Goal: Task Accomplishment & Management: Complete application form

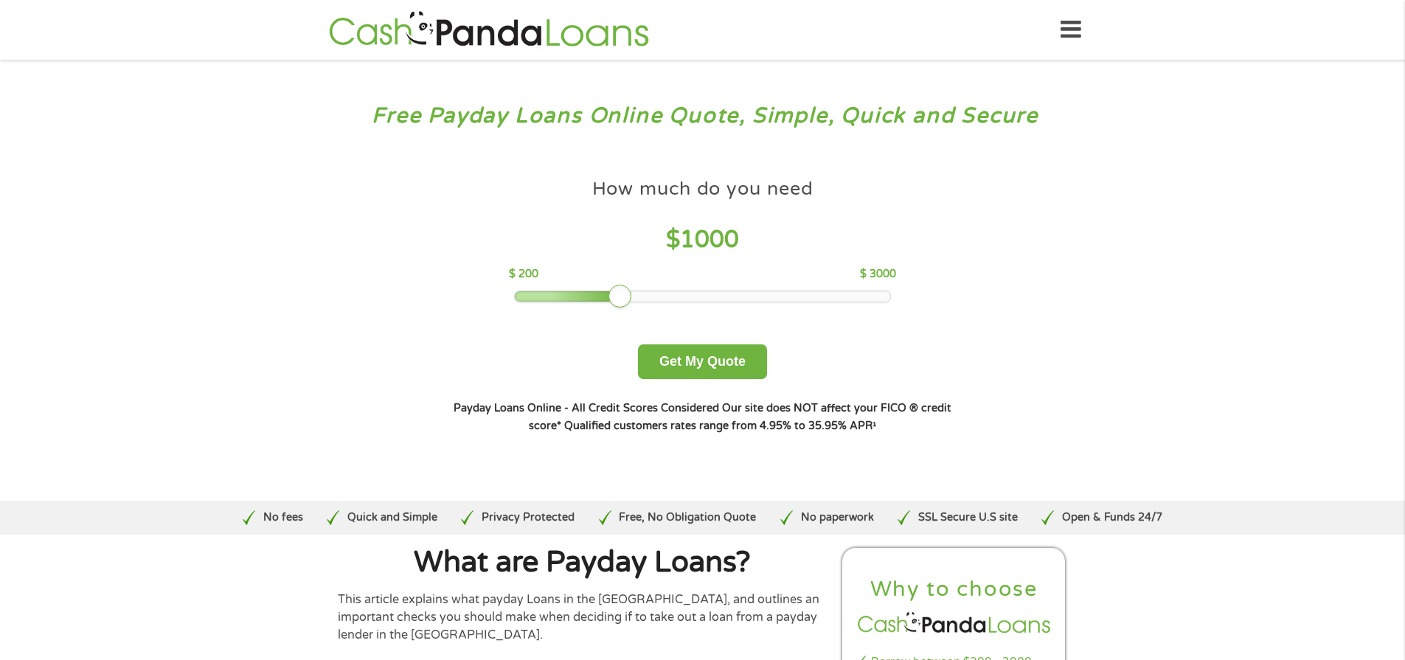
click at [584, 293] on div at bounding box center [702, 296] width 375 height 10
click at [563, 293] on div at bounding box center [702, 296] width 375 height 10
click at [536, 294] on div at bounding box center [702, 296] width 375 height 10
click at [525, 291] on div at bounding box center [702, 296] width 375 height 10
click at [700, 359] on button "Get My Quote" at bounding box center [702, 362] width 129 height 35
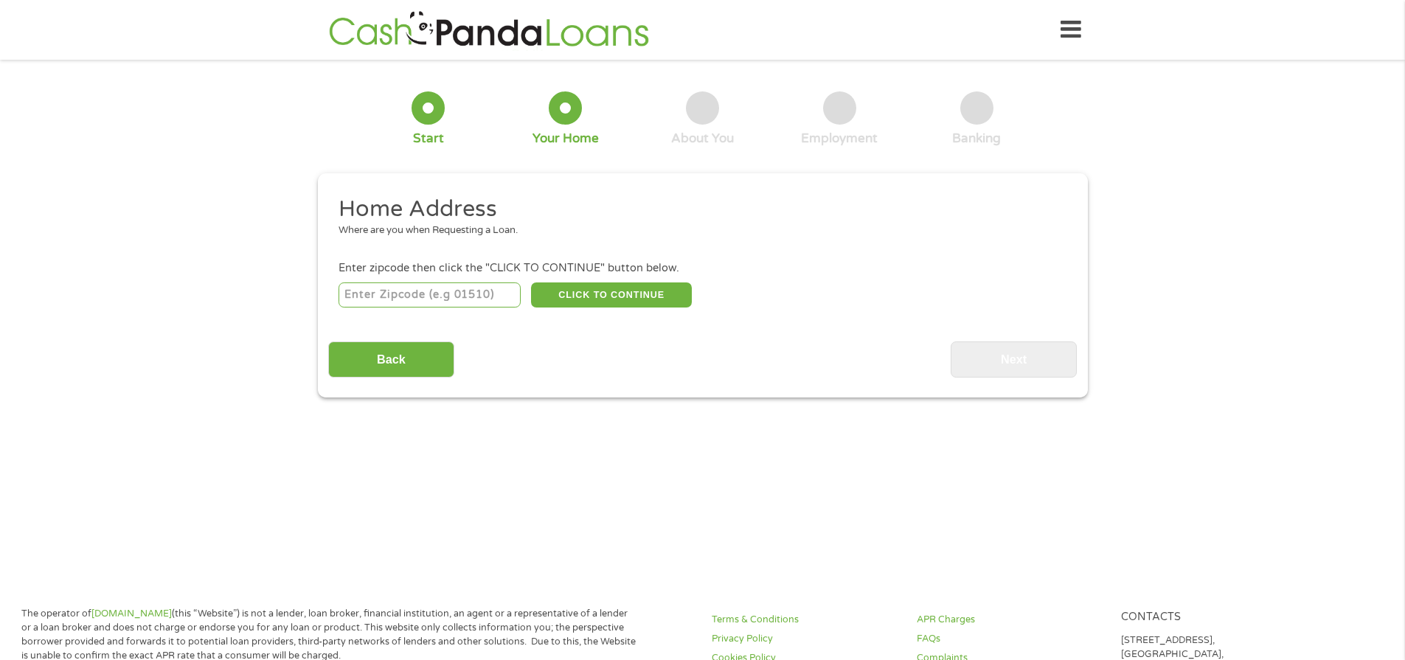
click at [438, 287] on input "number" at bounding box center [430, 295] width 182 height 25
type input "77406"
click at [568, 294] on button "CLICK TO CONTINUE" at bounding box center [611, 295] width 161 height 25
type input "77406"
type input "[GEOGRAPHIC_DATA]"
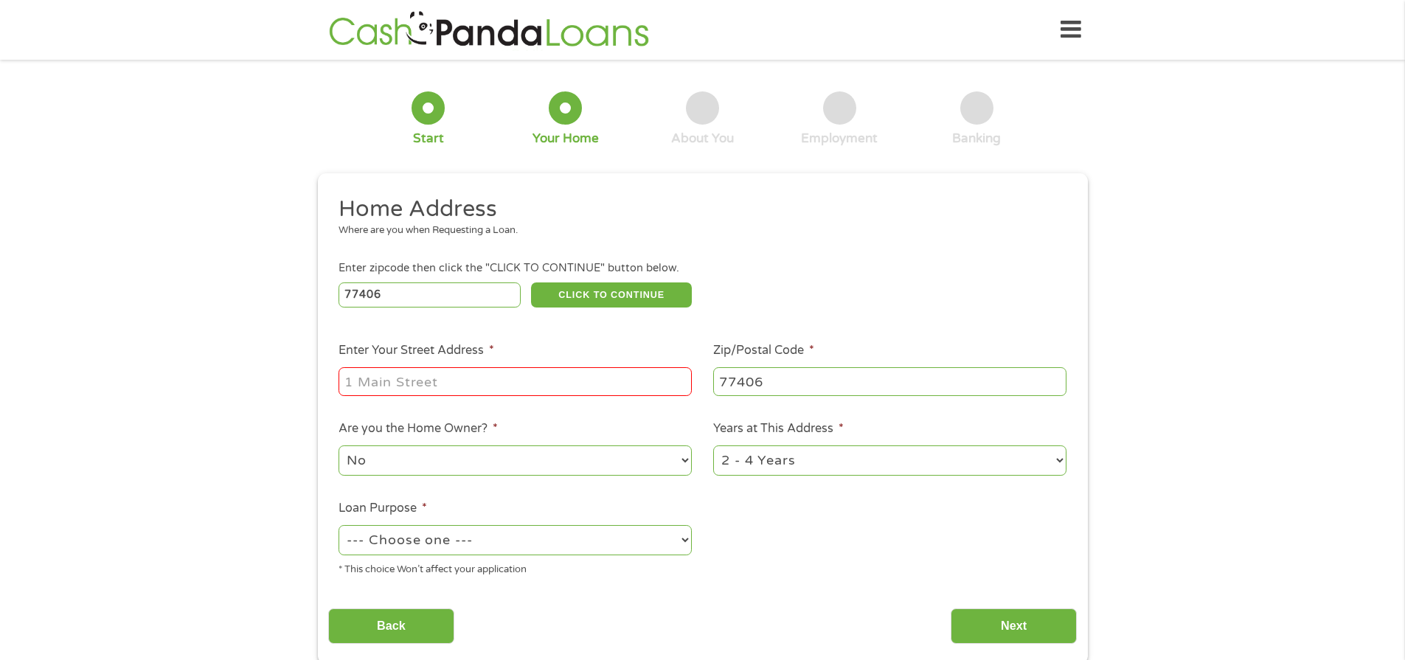
click at [528, 373] on input "Enter Your Street Address *" at bounding box center [515, 381] width 353 height 28
type input "[STREET_ADDRESS][PERSON_NAME]"
click at [685, 463] on select "No Yes" at bounding box center [515, 461] width 353 height 30
select select "yes"
click at [339, 446] on select "No Yes" at bounding box center [515, 461] width 353 height 30
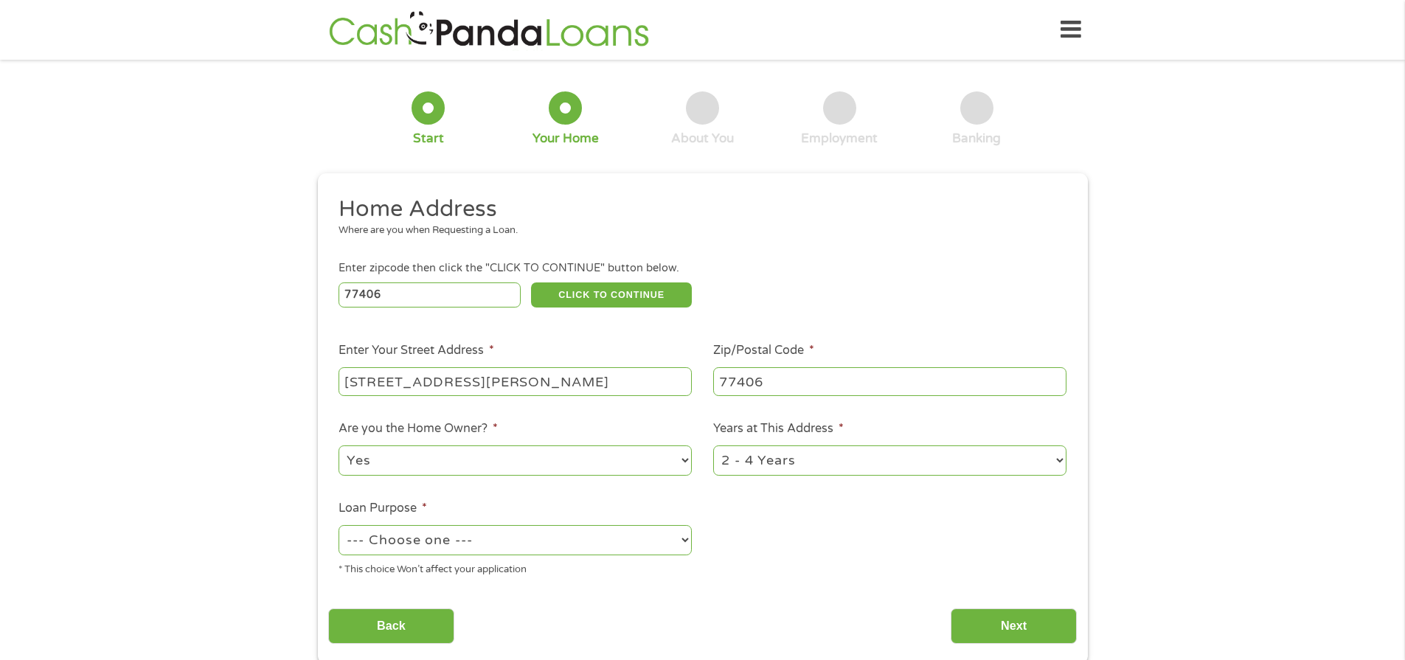
click at [1059, 460] on select "1 Year or less 1 - 2 Years 2 - 4 Years Over 4 Years" at bounding box center [889, 461] width 353 height 30
select select "60months"
click at [713, 446] on select "1 Year or less 1 - 2 Years 2 - 4 Years Over 4 Years" at bounding box center [889, 461] width 353 height 30
click at [682, 541] on select "--- Choose one --- Pay Bills Debt Consolidation Home Improvement Major Purchase…" at bounding box center [515, 540] width 353 height 30
select select "medicalexpenses"
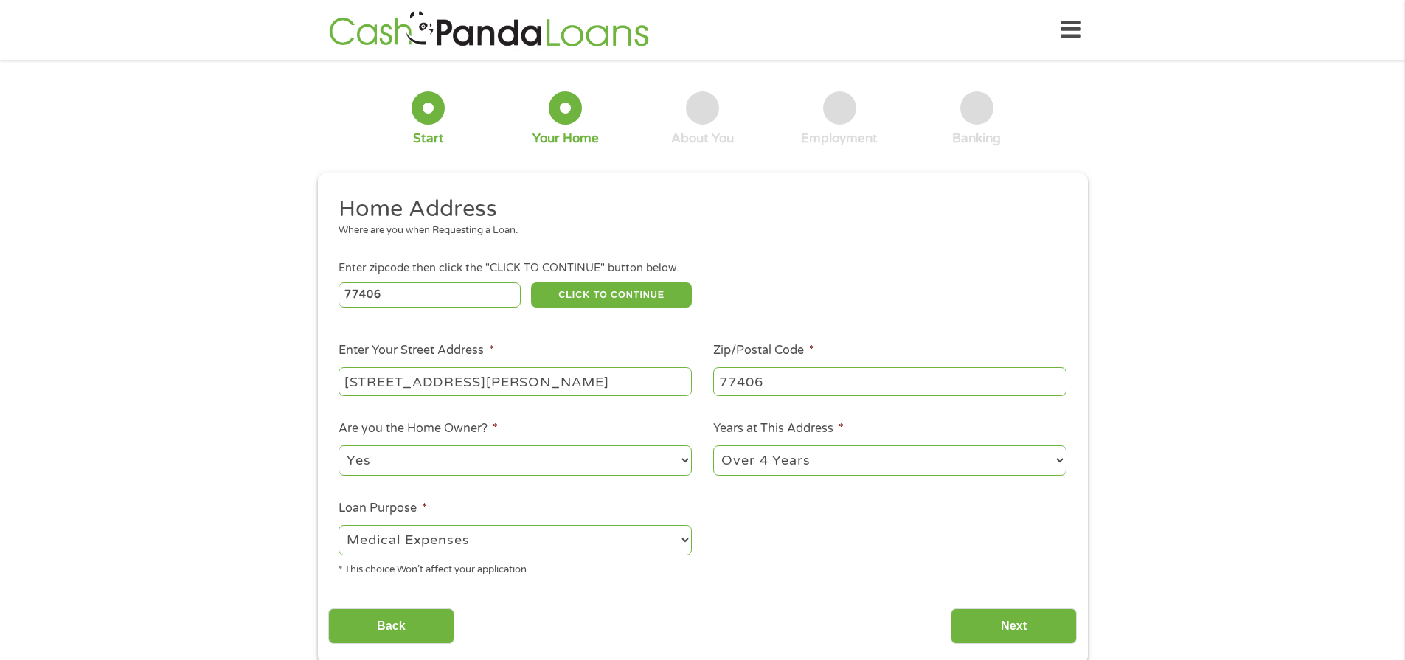
click at [339, 525] on select "--- Choose one --- Pay Bills Debt Consolidation Home Improvement Major Purchase…" at bounding box center [515, 540] width 353 height 30
click at [1023, 623] on input "Next" at bounding box center [1014, 627] width 126 height 36
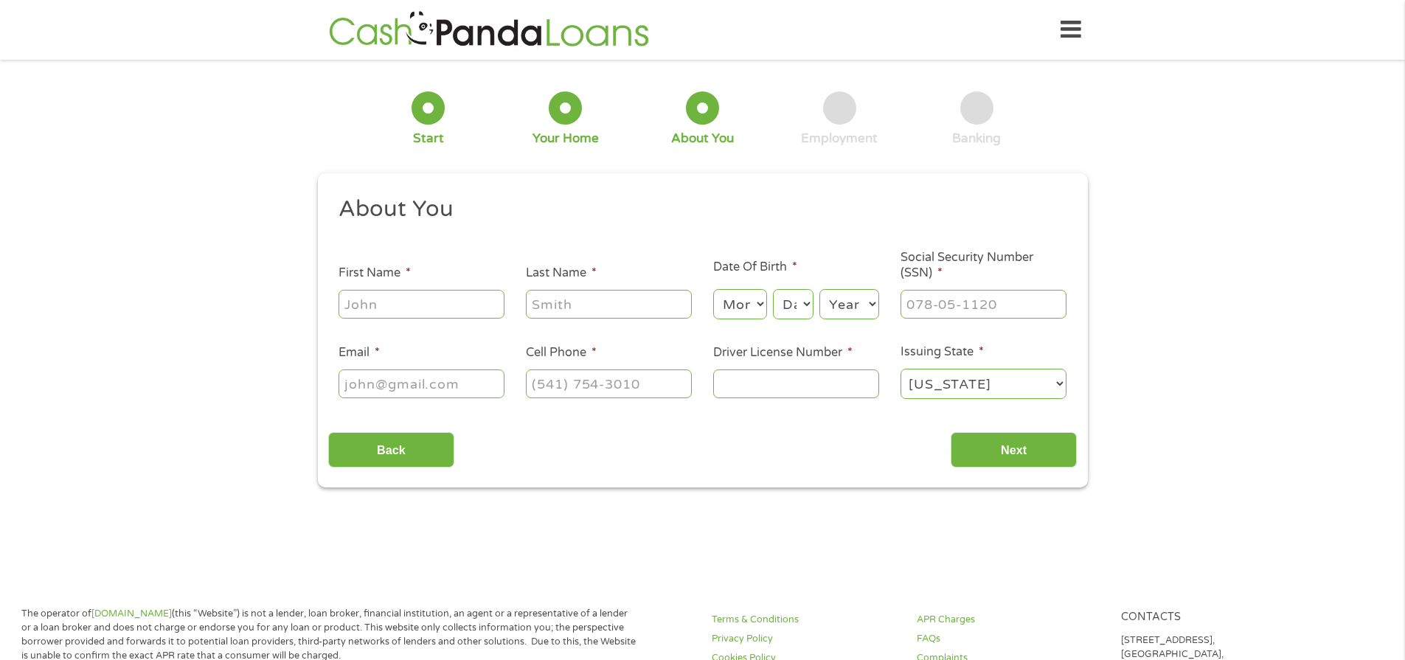
scroll to position [6, 6]
click at [402, 298] on input "First Name *" at bounding box center [422, 304] width 166 height 28
type input "[PERSON_NAME]"
type input "[EMAIL_ADDRESS][DOMAIN_NAME]"
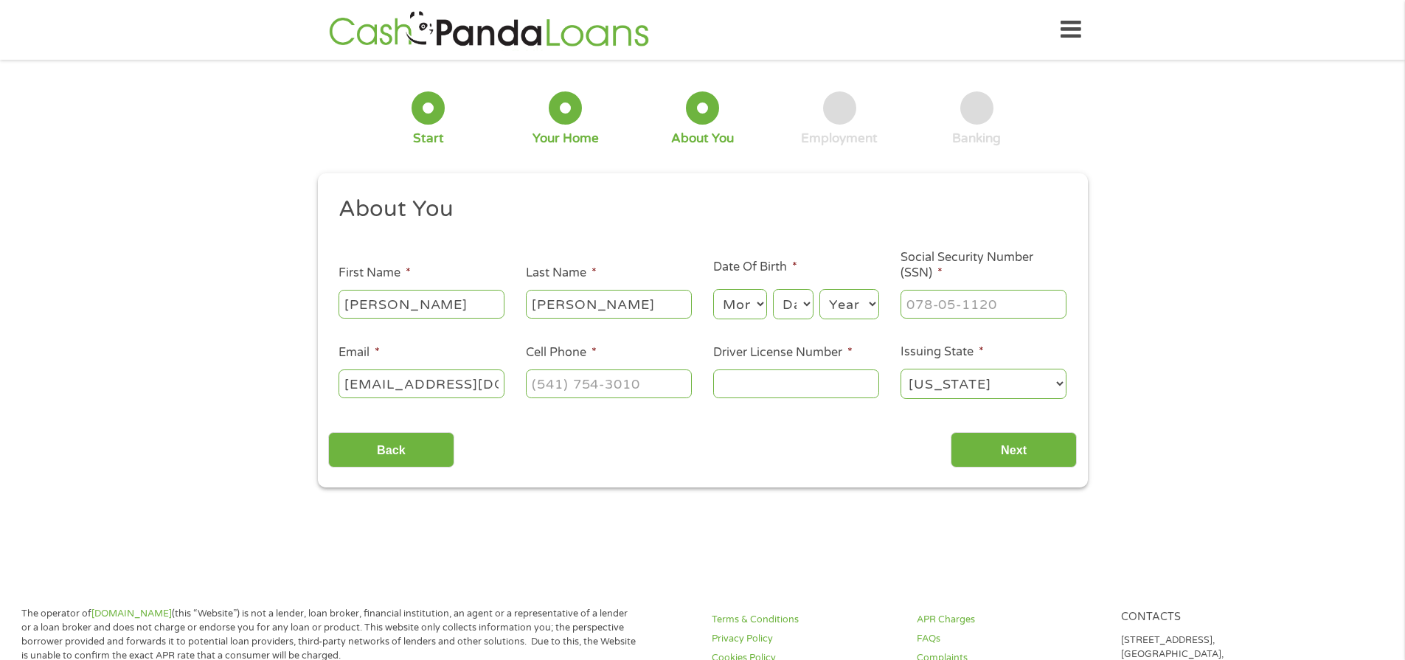
click at [760, 301] on select "Month 1 2 3 4 5 6 7 8 9 10 11 12" at bounding box center [740, 304] width 54 height 30
select select "10"
click at [713, 289] on select "Month 1 2 3 4 5 6 7 8 9 10 11 12" at bounding box center [740, 304] width 54 height 30
click at [809, 301] on select "Day 1 2 3 4 5 6 7 8 9 10 11 12 13 14 15 16 17 18 19 20 21 22 23 24 25 26 27 28 …" at bounding box center [793, 304] width 40 height 30
select select "17"
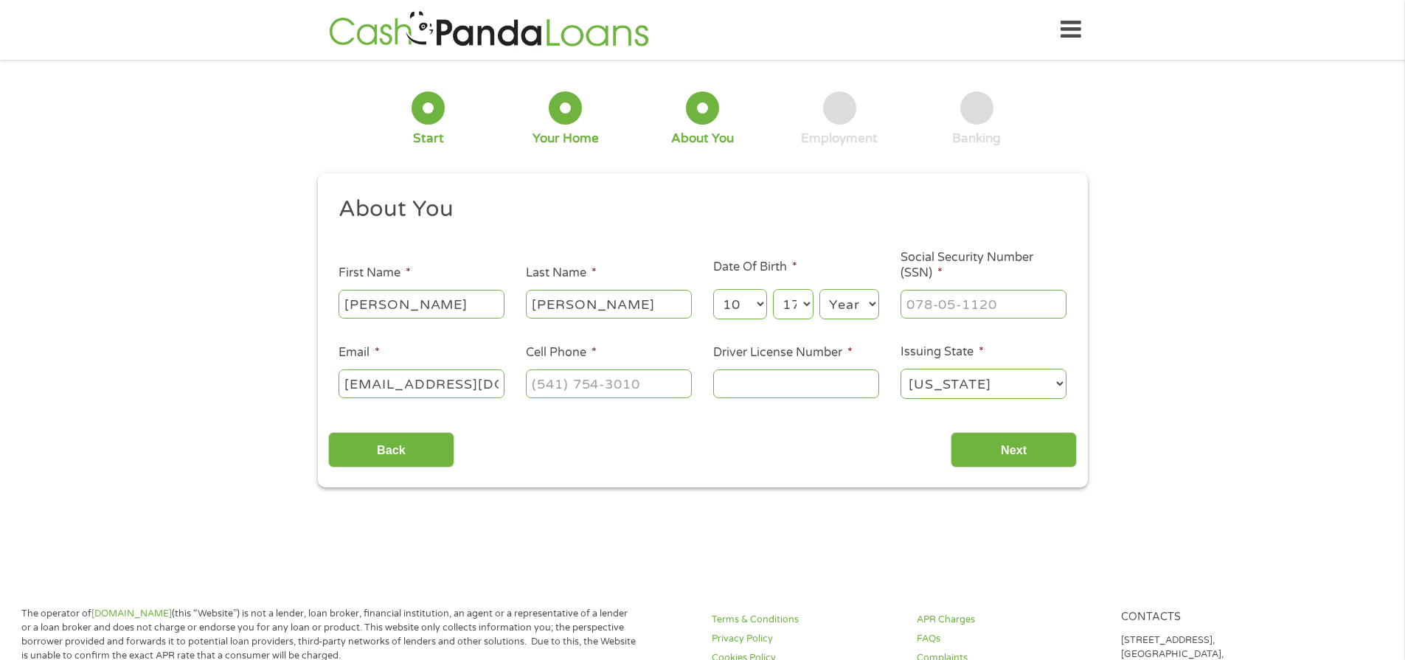
click at [773, 289] on select "Day 1 2 3 4 5 6 7 8 9 10 11 12 13 14 15 16 17 18 19 20 21 22 23 24 25 26 27 28 …" at bounding box center [793, 304] width 40 height 30
click at [873, 301] on select "Year [DATE] 2006 2005 2004 2003 2002 2001 2000 1999 1998 1997 1996 1995 1994 19…" at bounding box center [850, 304] width 60 height 30
select select "1954"
click at [820, 289] on select "Year [DATE] 2006 2005 2004 2003 2002 2001 2000 1999 1998 1997 1996 1995 1994 19…" at bounding box center [850, 304] width 60 height 30
click at [981, 300] on input "___-__-____" at bounding box center [984, 304] width 166 height 28
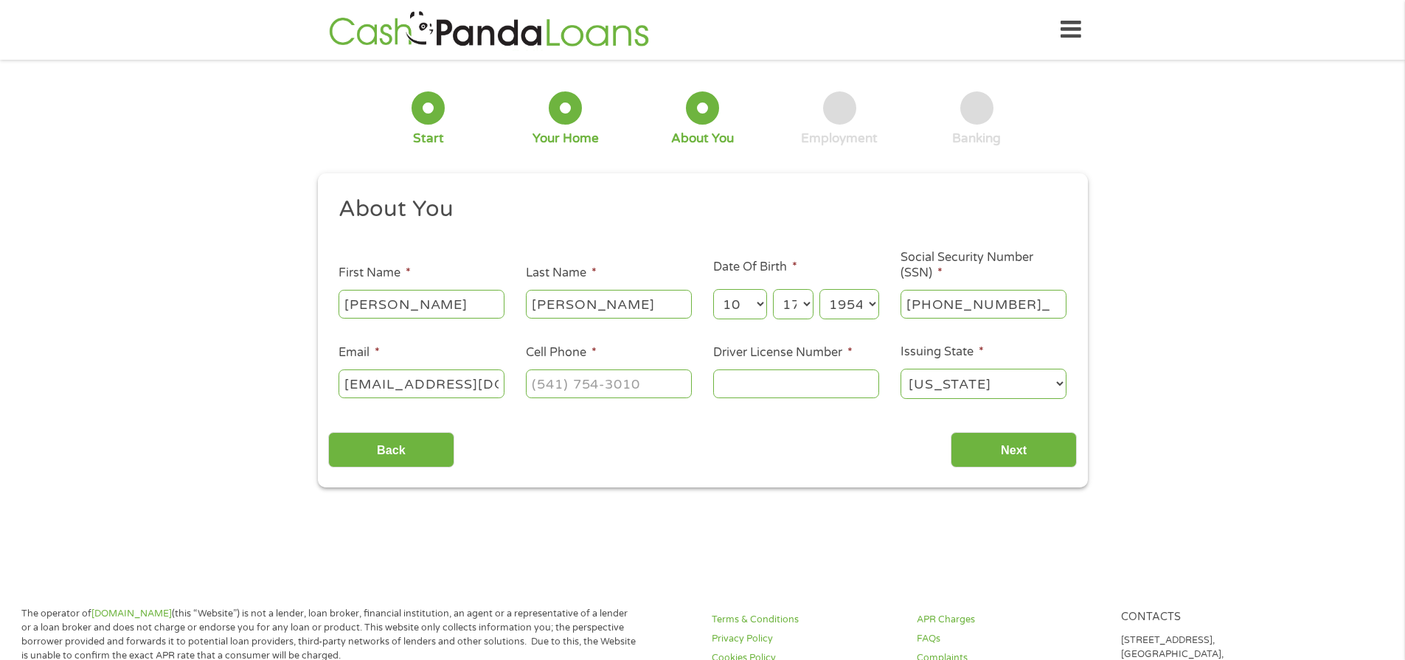
type input "461-96-8963"
click at [659, 388] on input "(___) ___-____" at bounding box center [609, 384] width 166 height 28
type input "[PHONE_NUMBER]"
click at [754, 373] on input "Driver License Number *" at bounding box center [796, 384] width 166 height 28
click at [794, 385] on input "Driver License Number *" at bounding box center [796, 384] width 166 height 28
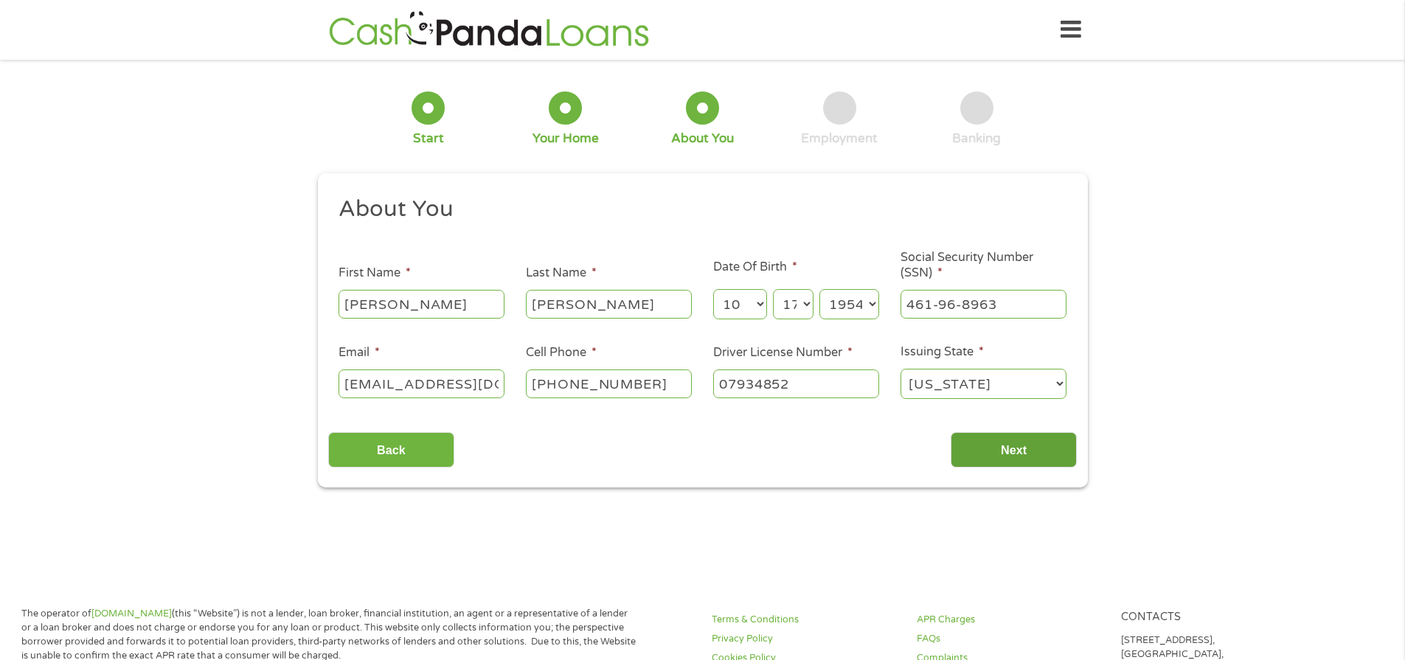
type input "07934852"
click at [1003, 436] on input "Next" at bounding box center [1014, 450] width 126 height 36
click at [1015, 441] on input "Next" at bounding box center [1014, 450] width 126 height 36
click at [1010, 451] on input "Next" at bounding box center [1014, 450] width 126 height 36
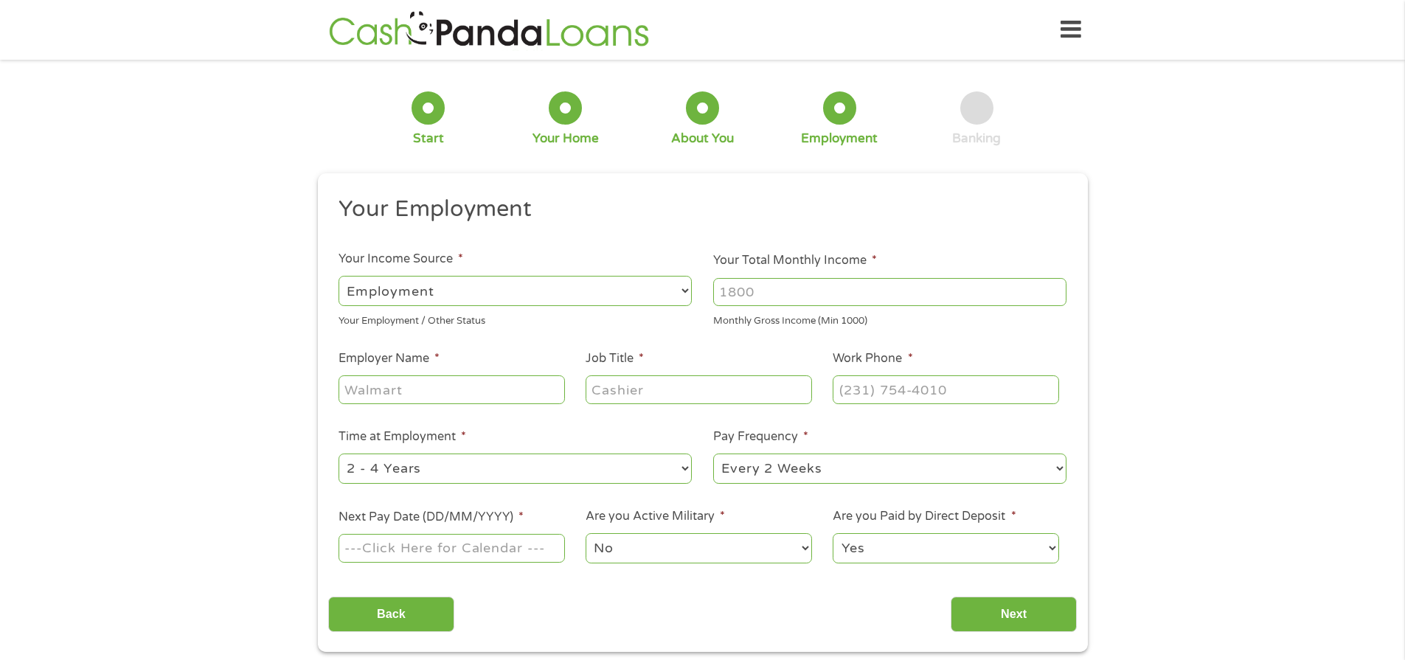
click at [685, 288] on select "--- Choose one --- Employment [DEMOGRAPHIC_DATA] Benefits" at bounding box center [515, 291] width 353 height 30
select select "benefits"
click at [339, 276] on select "--- Choose one --- Employment [DEMOGRAPHIC_DATA] Benefits" at bounding box center [515, 291] width 353 height 30
type input "Other"
type input "[PHONE_NUMBER]"
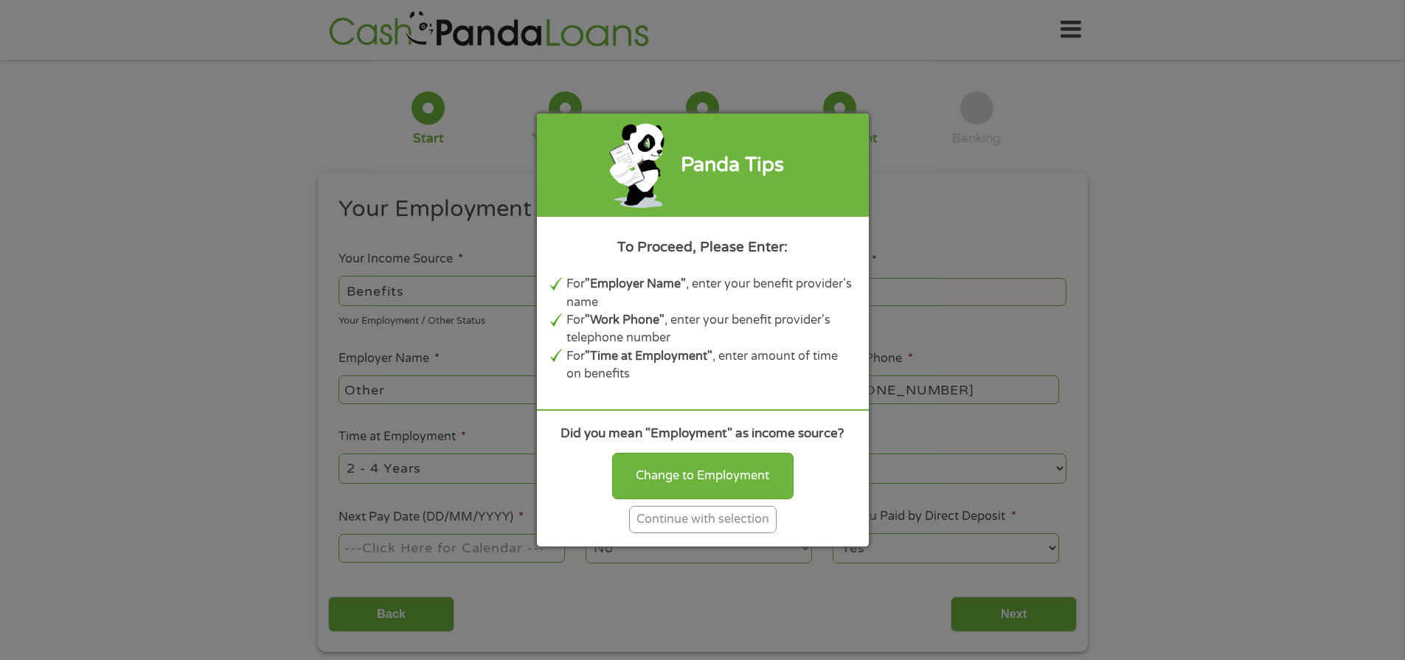
click at [695, 514] on div "Continue with selection" at bounding box center [703, 519] width 148 height 27
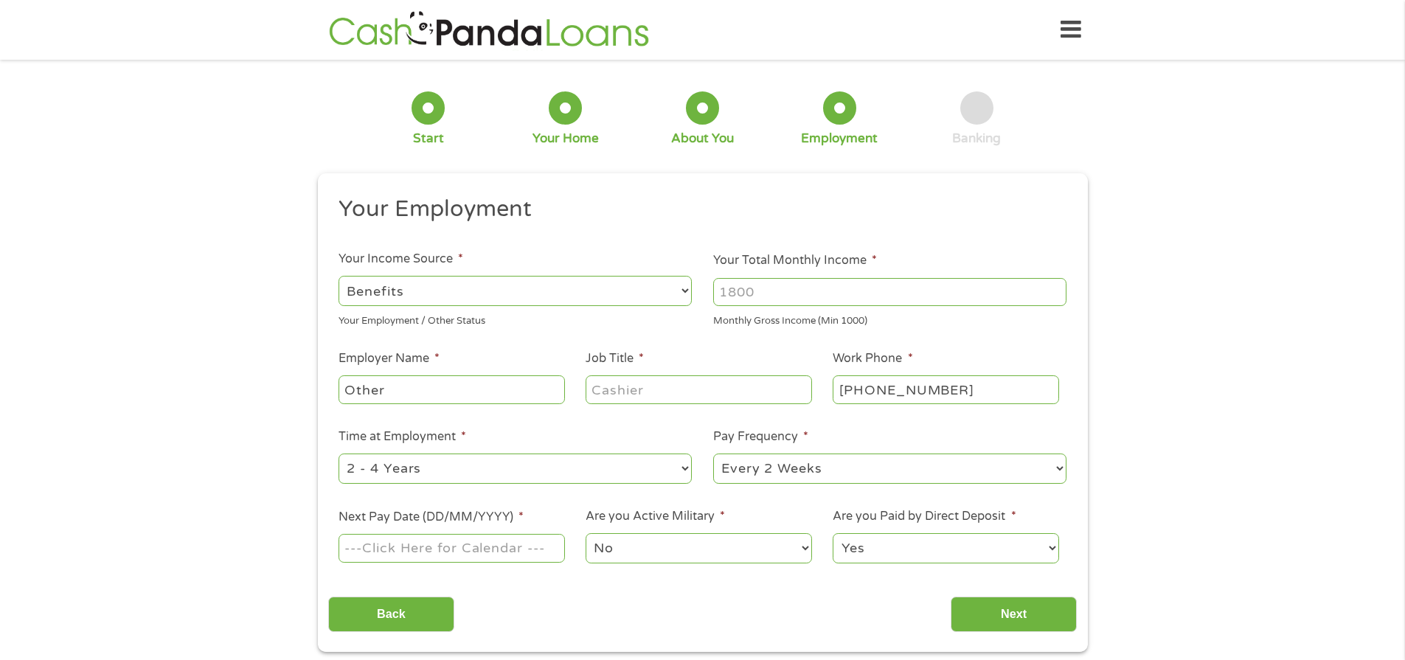
click at [758, 288] on input "Your Total Monthly Income *" at bounding box center [889, 292] width 353 height 28
type input "5689"
click at [685, 467] on select "--- Choose one --- 1 Year or less 1 - 2 Years 2 - 4 Years Over 4 Years" at bounding box center [515, 469] width 353 height 30
select select "60months"
click at [339, 454] on select "--- Choose one --- 1 Year or less 1 - 2 Years 2 - 4 Years Over 4 Years" at bounding box center [515, 469] width 353 height 30
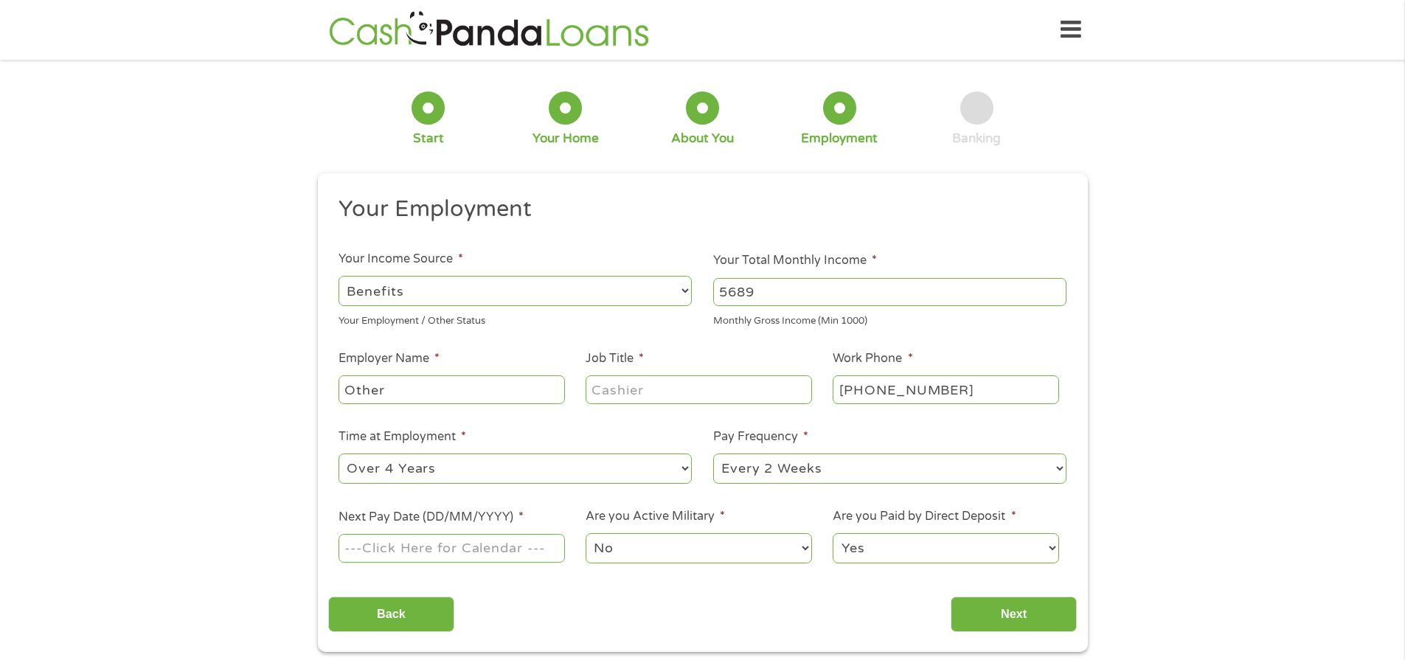
click at [1059, 465] on select "--- Choose one --- Every 2 Weeks Every Week Monthly Semi-Monthly" at bounding box center [889, 469] width 353 height 30
select select "monthly"
click at [713, 454] on select "--- Choose one --- Every 2 Weeks Every Week Monthly Semi-Monthly" at bounding box center [889, 469] width 353 height 30
click at [511, 541] on input "Next Pay Date (DD/MM/YYYY) *" at bounding box center [452, 548] width 226 height 28
type input "[DATE]"
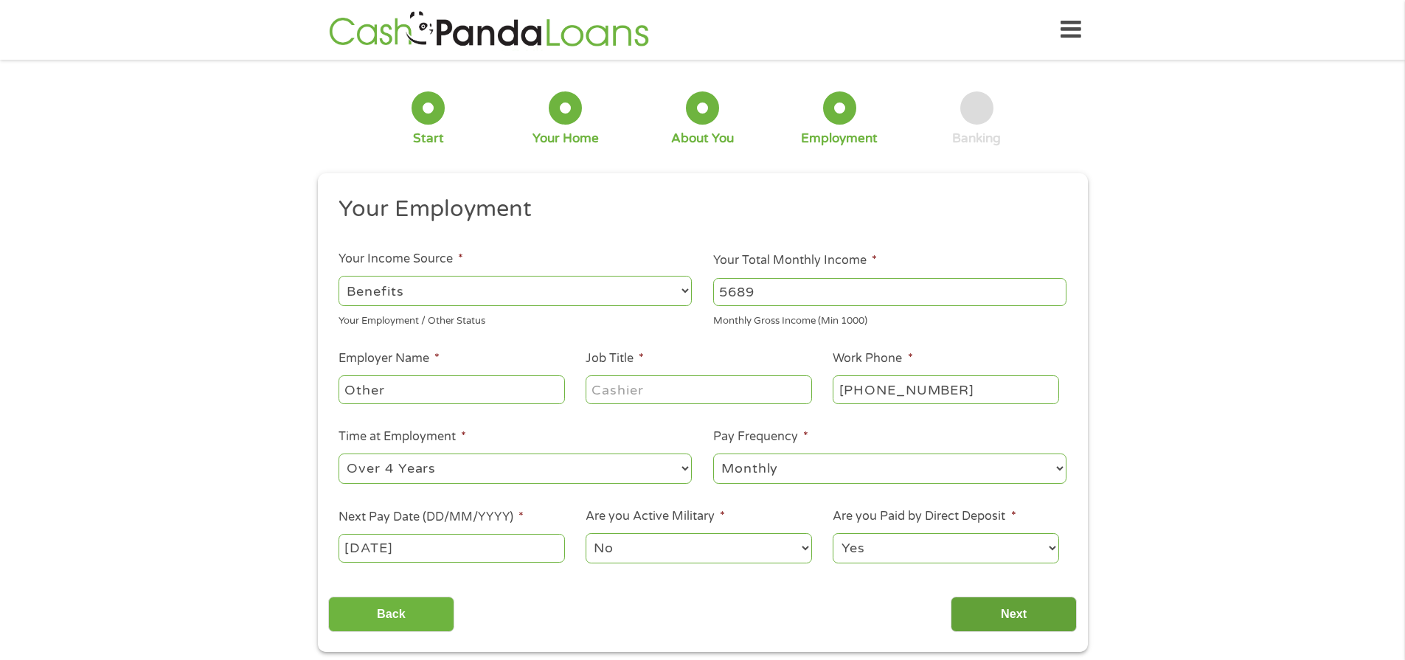
click at [1014, 613] on input "Next" at bounding box center [1014, 615] width 126 height 36
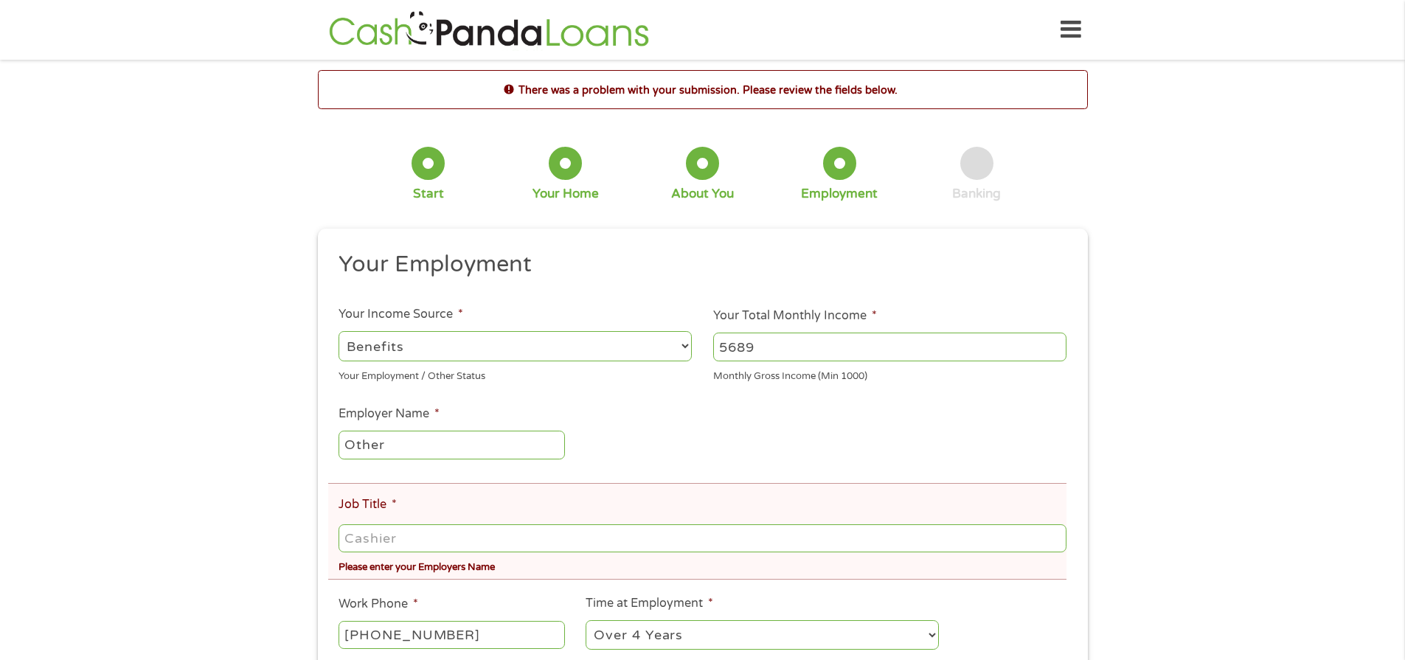
click at [432, 446] on input "Other" at bounding box center [452, 445] width 226 height 28
drag, startPoint x: 432, startPoint y: 443, endPoint x: 339, endPoint y: 437, distance: 93.1
click at [339, 437] on input "Othersocial" at bounding box center [452, 445] width 226 height 28
type input "social security"
click at [420, 536] on input "Job Title *" at bounding box center [702, 539] width 727 height 28
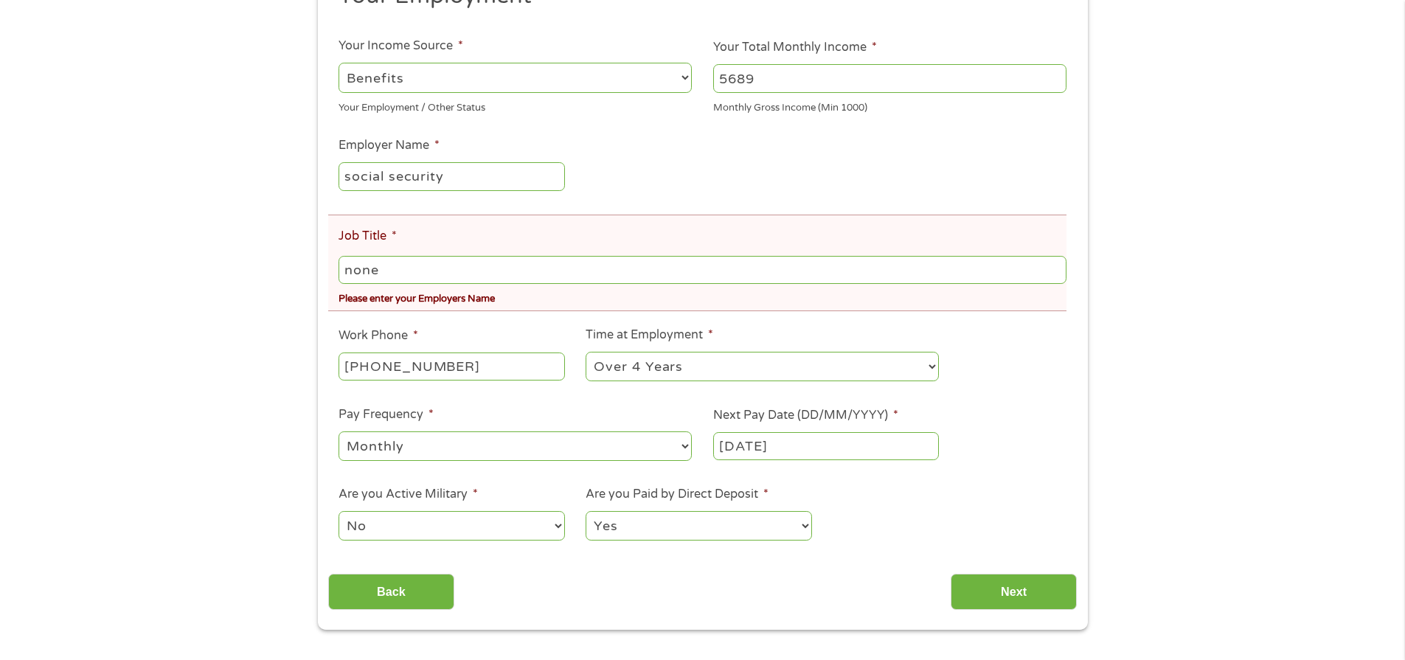
scroll to position [295, 0]
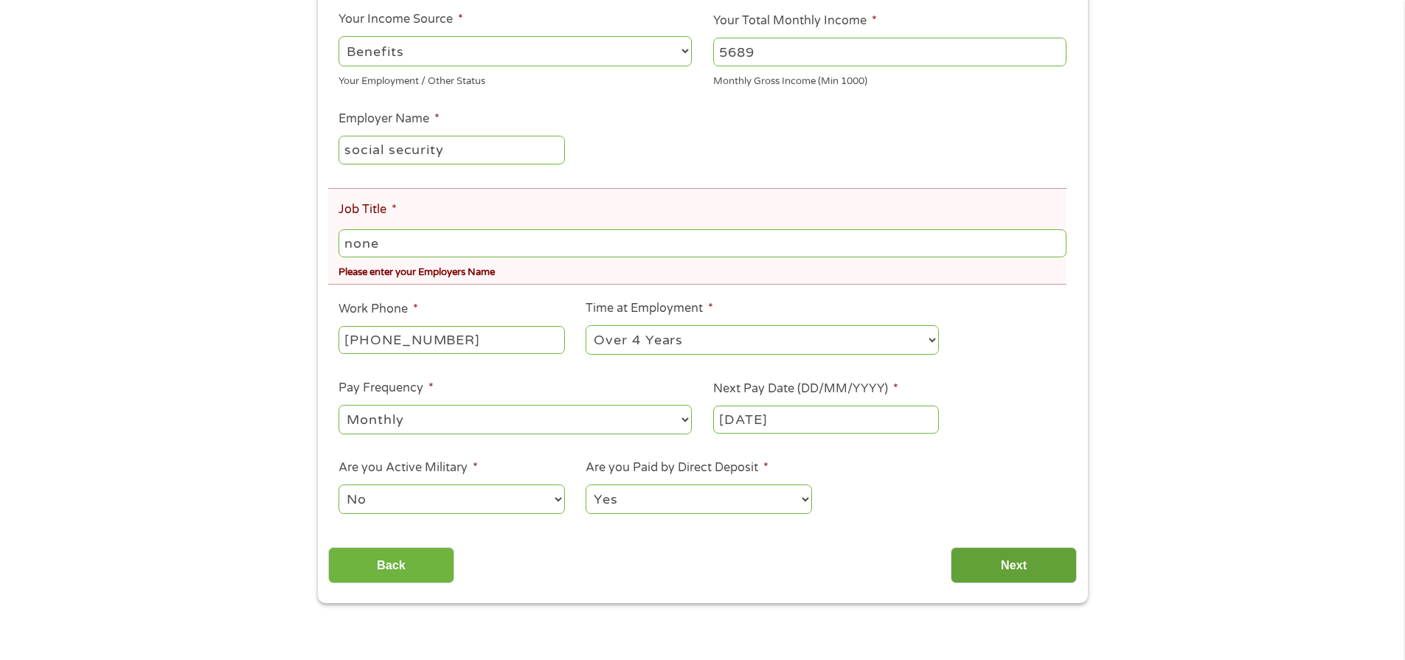
type input "none"
click at [1034, 569] on input "Next" at bounding box center [1014, 565] width 126 height 36
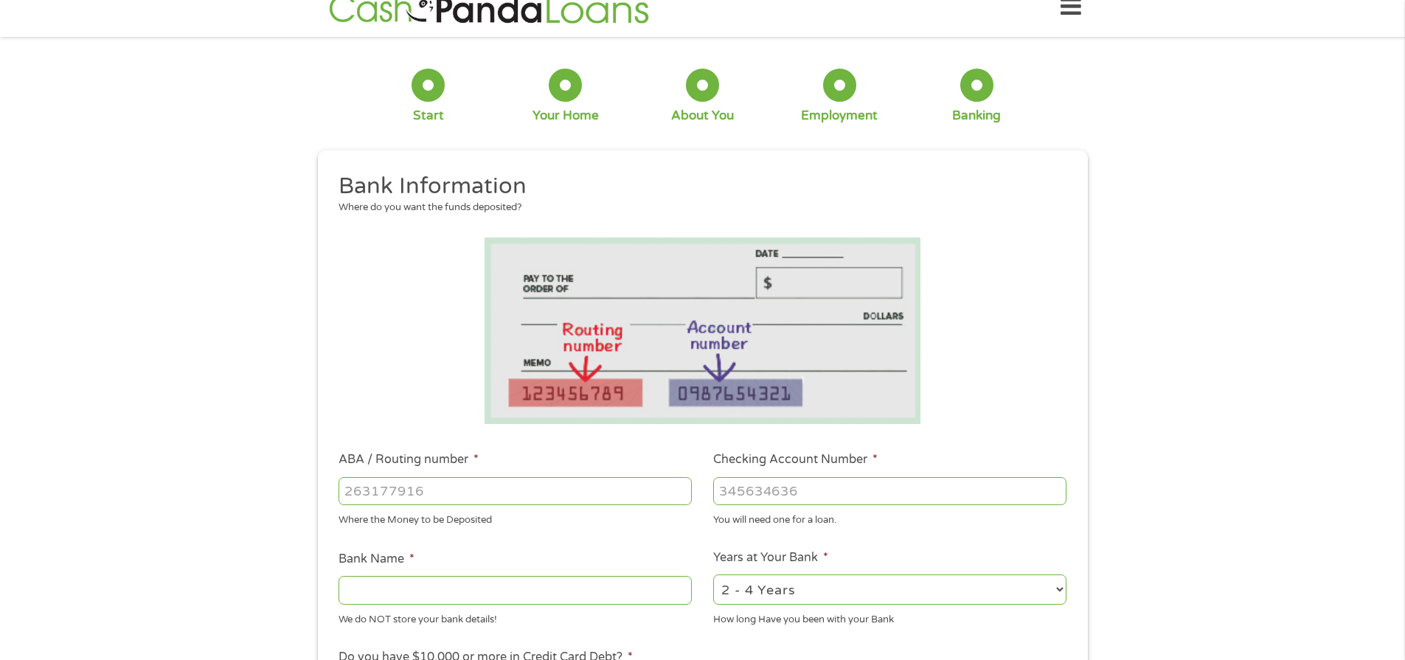
scroll to position [0, 0]
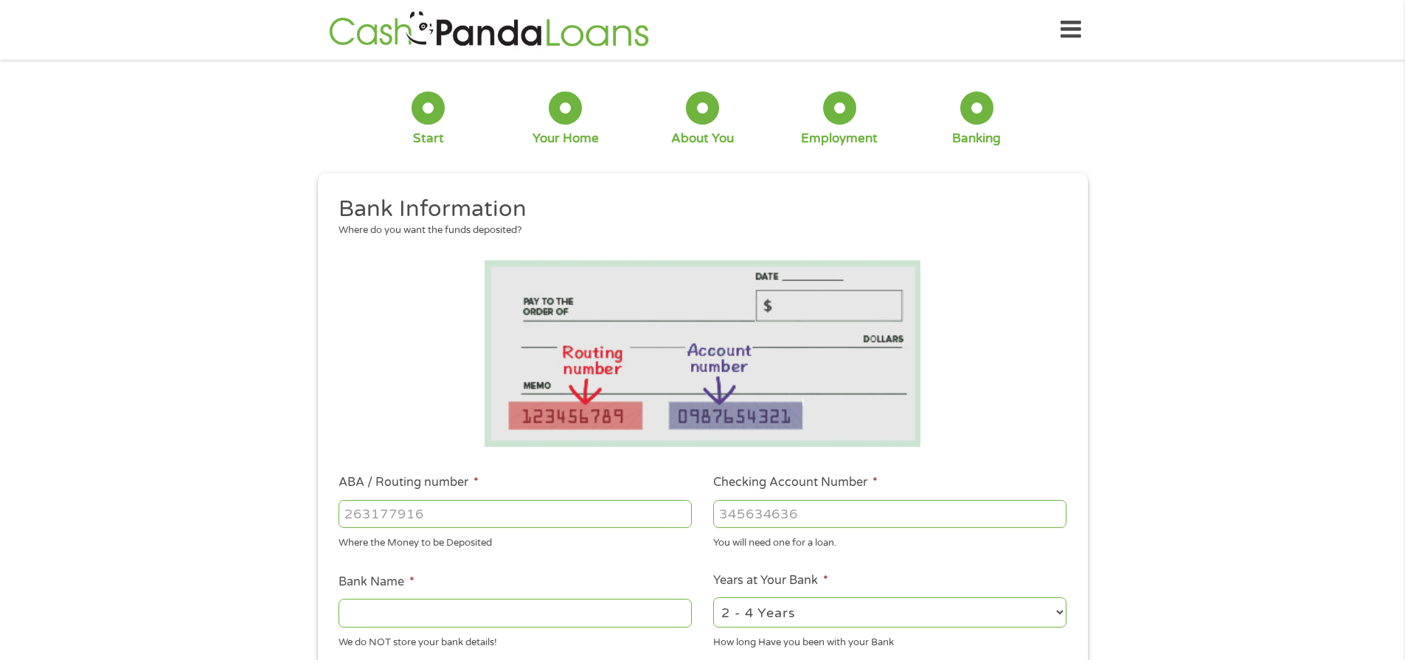
click at [525, 515] on input "ABA / Routing number *" at bounding box center [515, 514] width 353 height 28
type input "111900659"
type input "[PERSON_NAME] FARGO BANK"
type input "111900659"
click at [775, 510] on input "Checking Account Number *" at bounding box center [889, 514] width 353 height 28
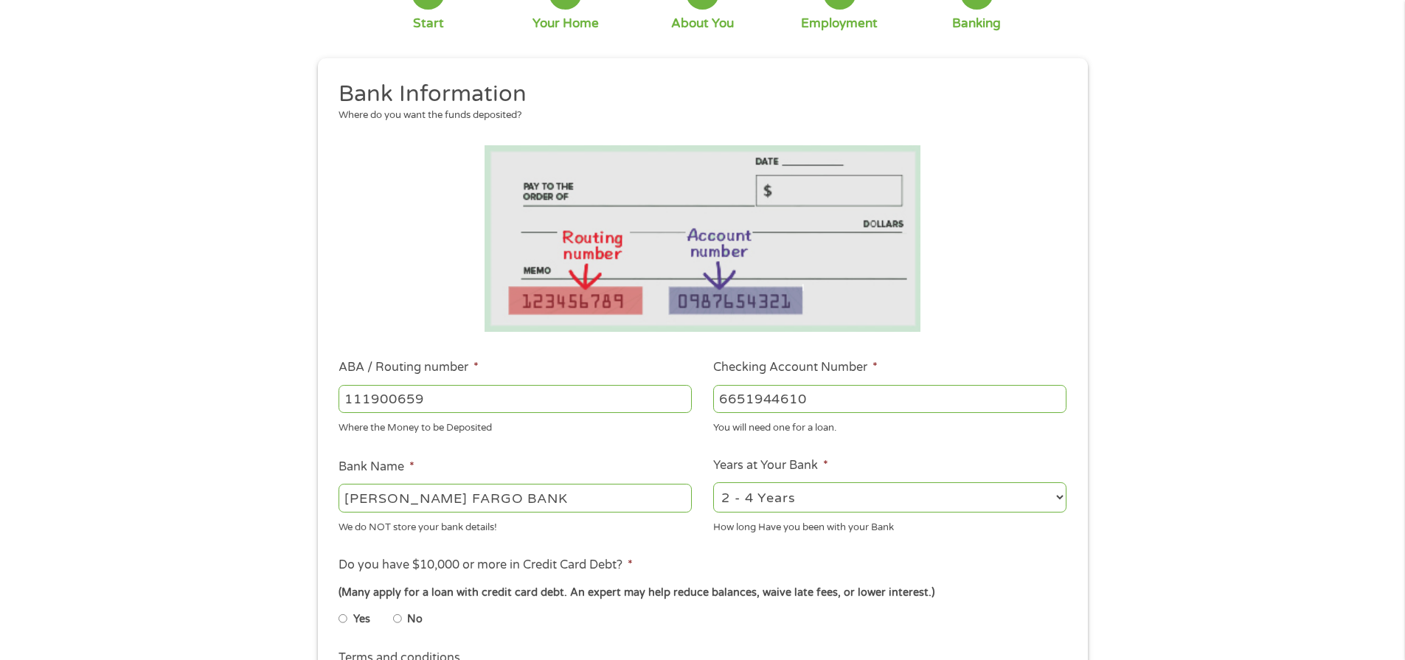
scroll to position [148, 0]
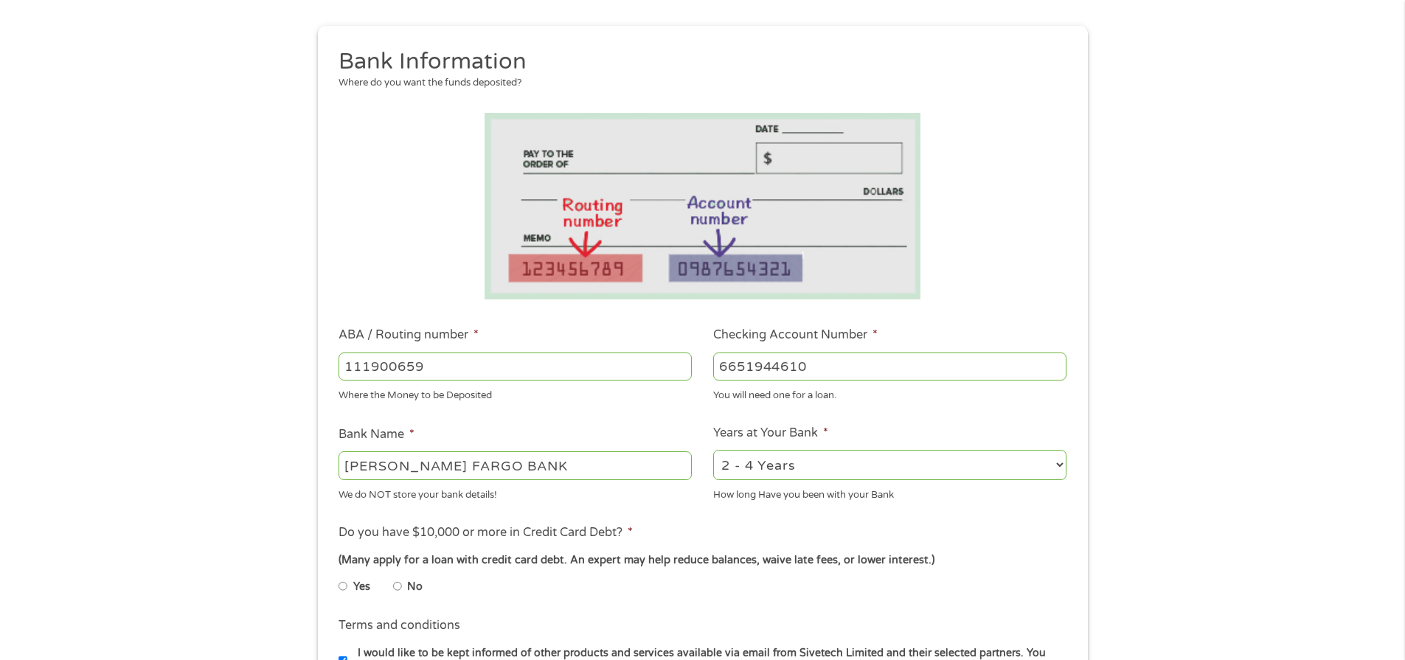
type input "6651944610"
click at [398, 588] on input "No" at bounding box center [397, 587] width 9 height 24
radio input "true"
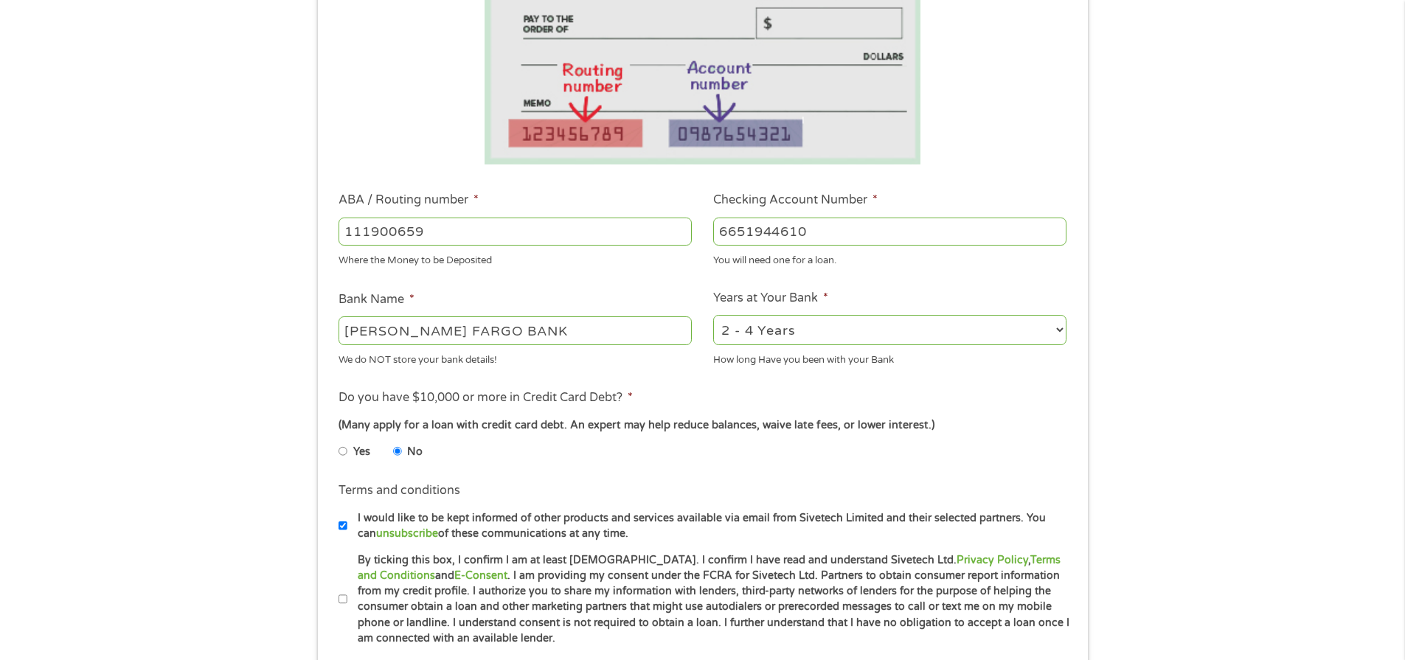
scroll to position [295, 0]
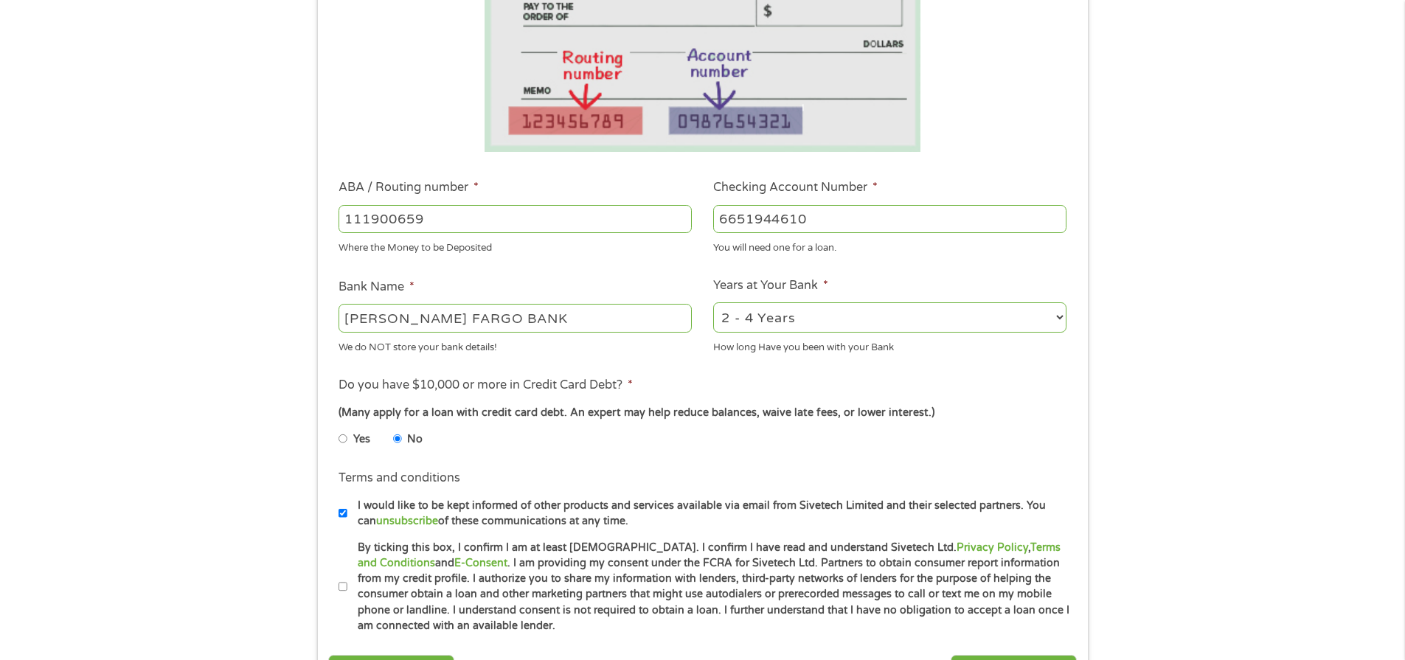
click at [342, 589] on input "By ticking this box, I confirm I am at least [DEMOGRAPHIC_DATA]. I confirm I ha…" at bounding box center [343, 587] width 9 height 24
checkbox input "true"
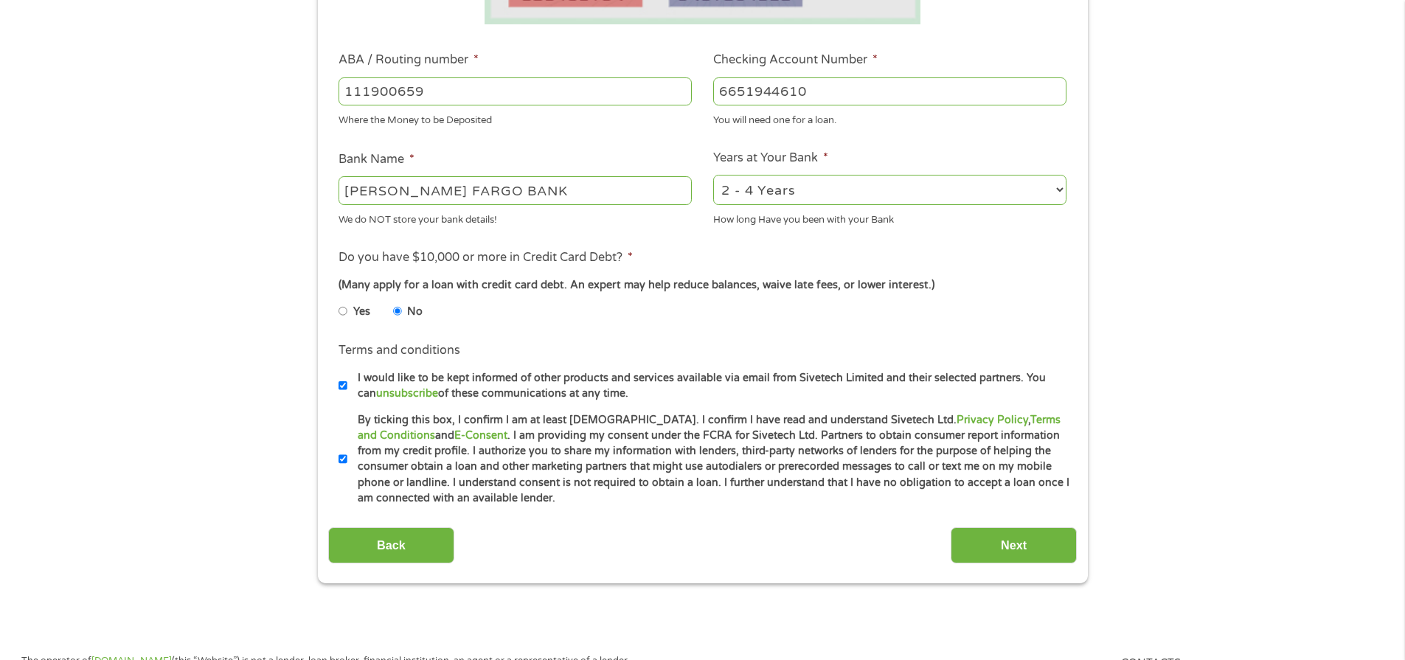
scroll to position [443, 0]
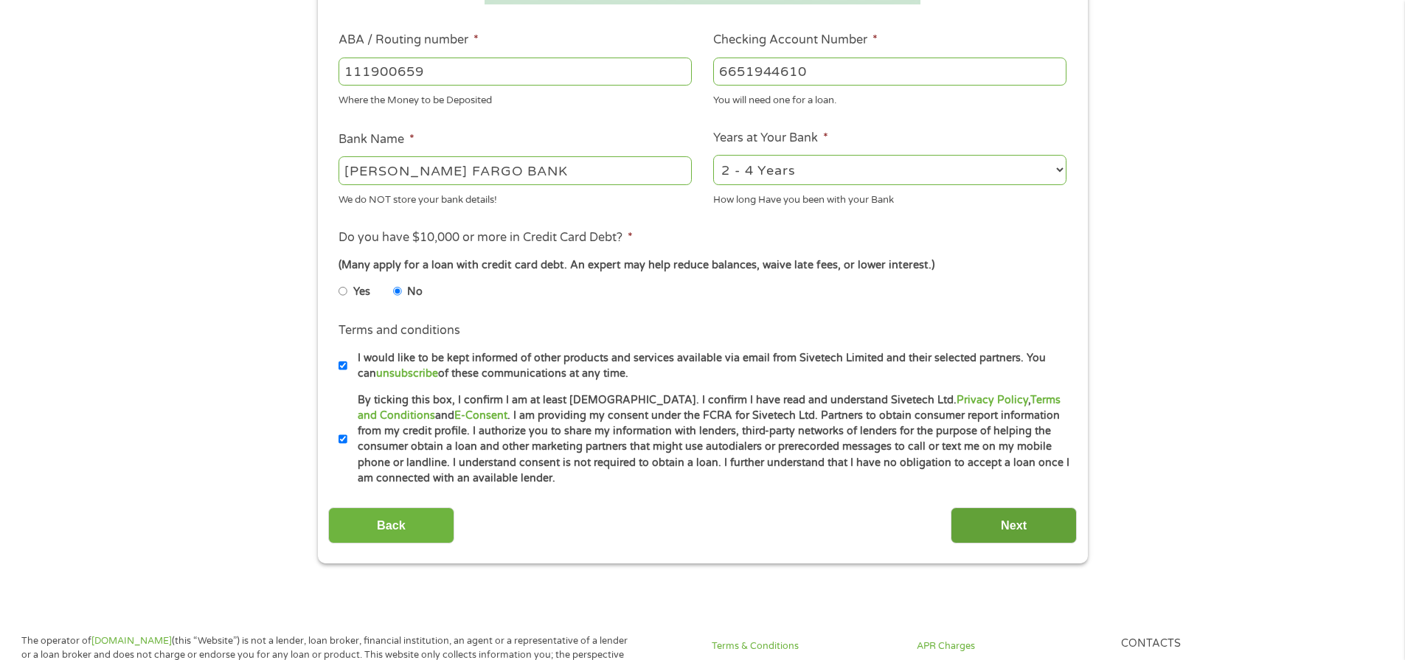
click at [1017, 518] on input "Next" at bounding box center [1014, 526] width 126 height 36
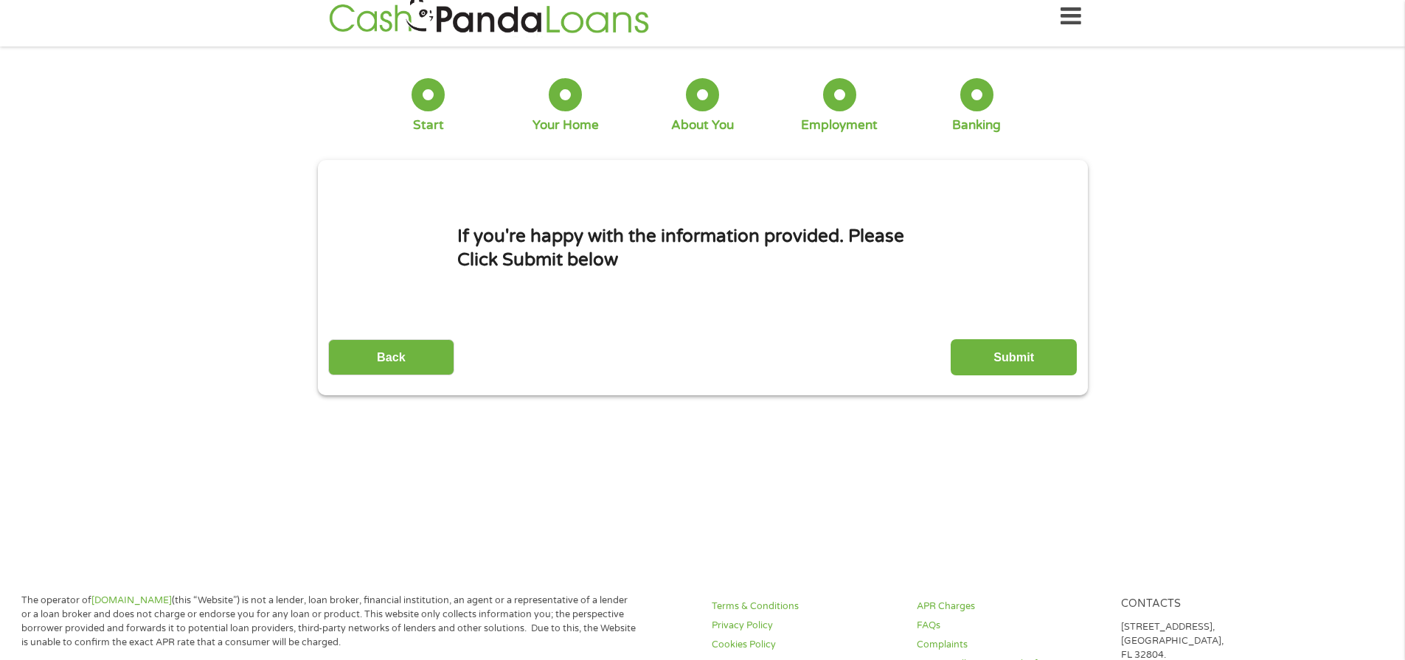
scroll to position [0, 0]
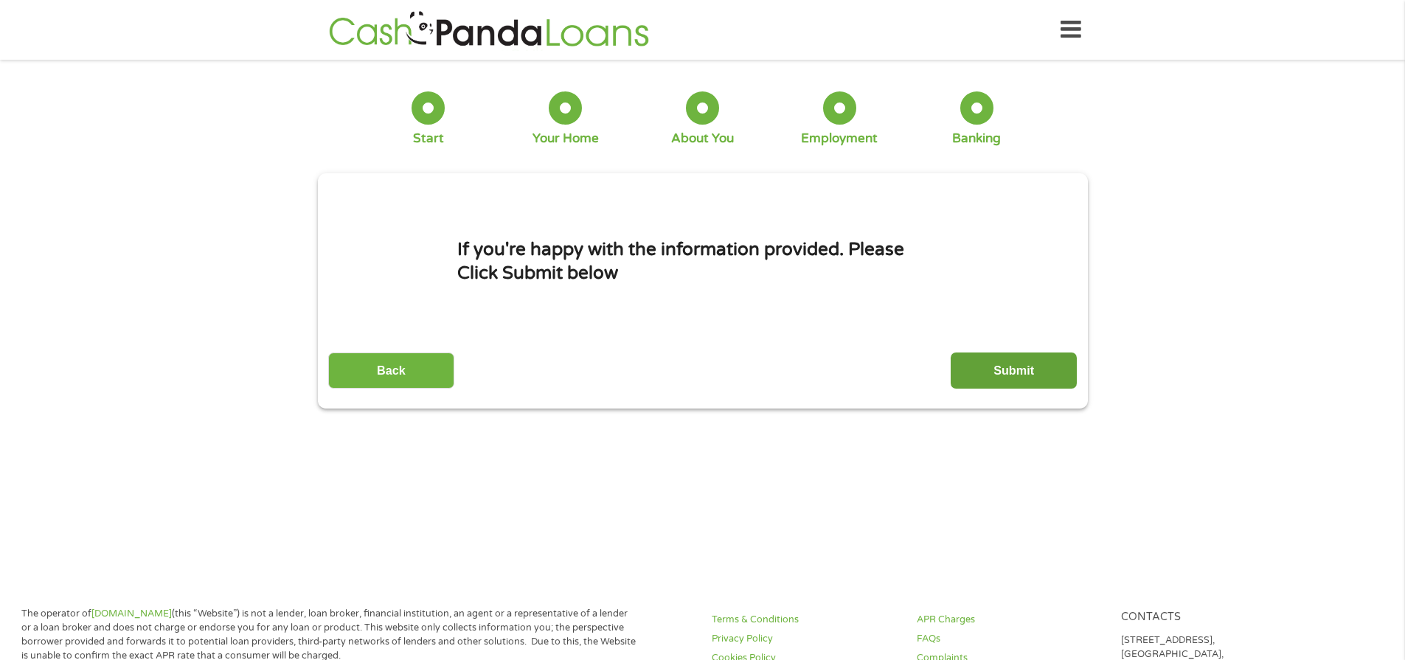
click at [1021, 372] on input "Submit" at bounding box center [1014, 371] width 126 height 36
